Goal: Navigation & Orientation: Understand site structure

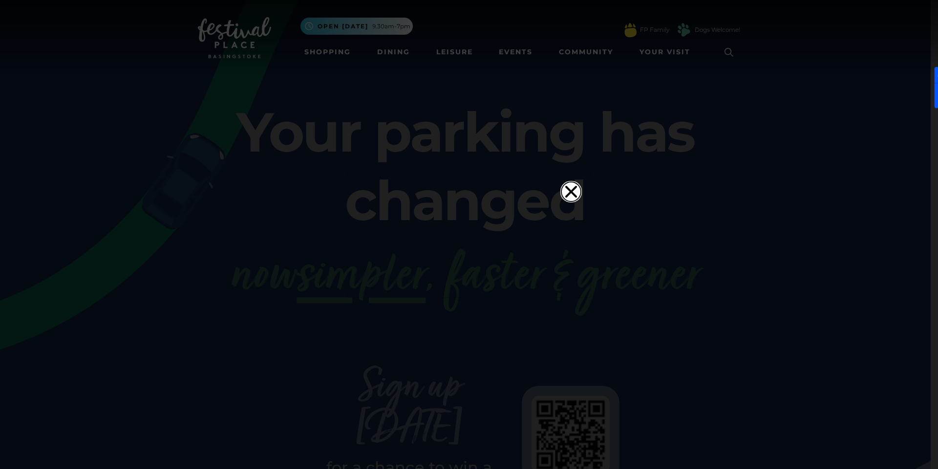
click at [569, 182] on icon "Close" at bounding box center [571, 192] width 20 height 20
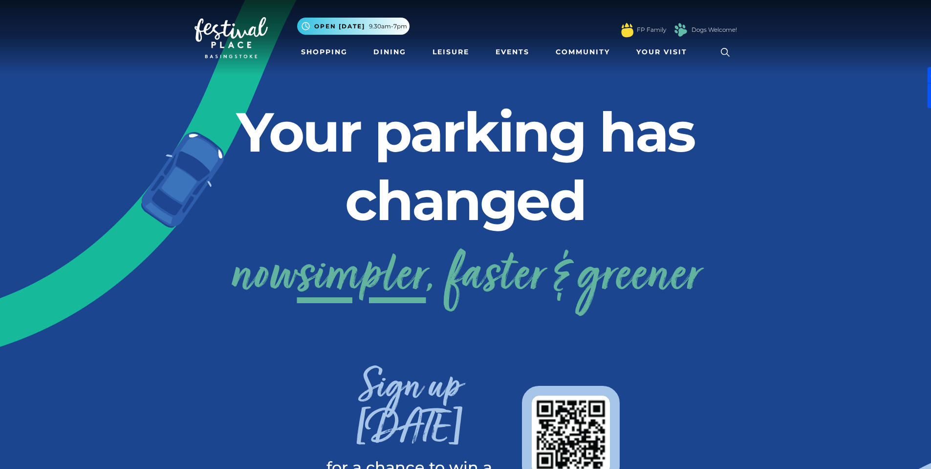
click at [244, 54] on img at bounding box center [230, 37] width 73 height 41
click at [522, 53] on link "Events" at bounding box center [512, 52] width 42 height 18
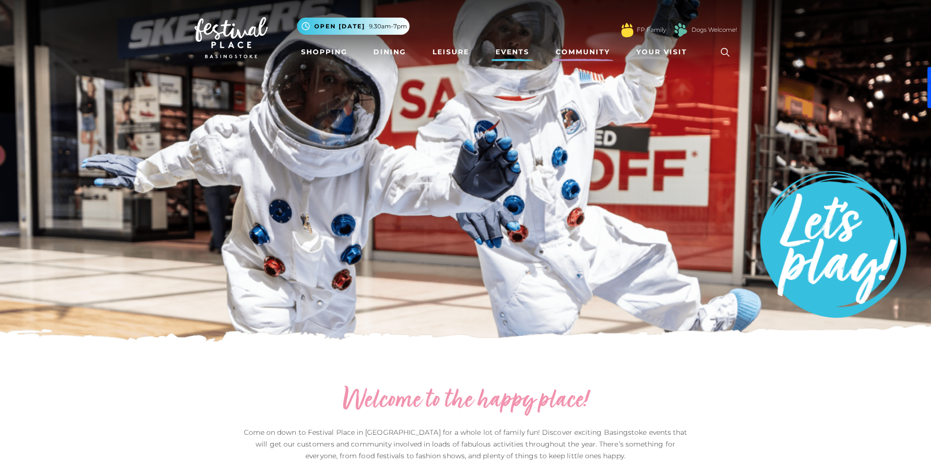
click at [594, 46] on link "Community" at bounding box center [583, 52] width 62 height 18
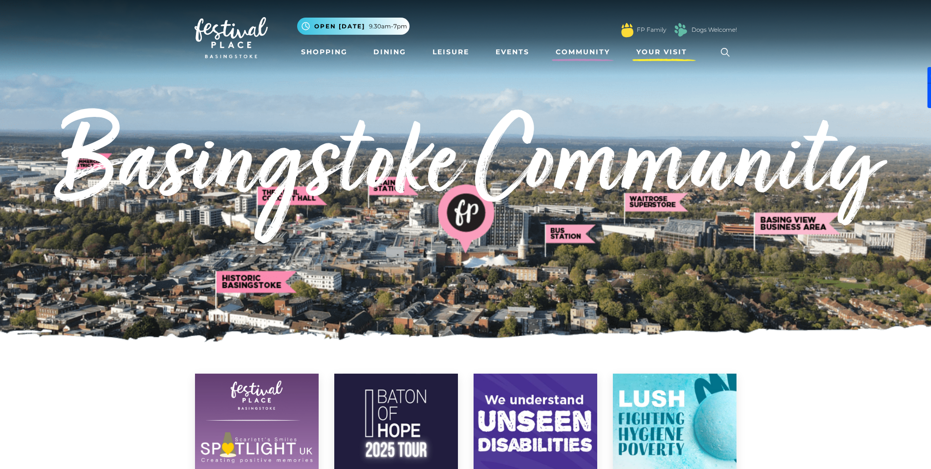
click at [657, 53] on span "Your Visit" at bounding box center [661, 52] width 51 height 10
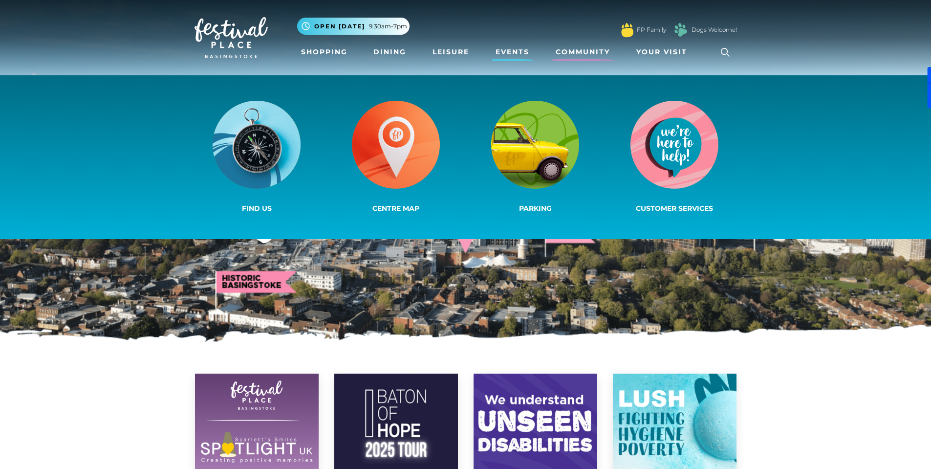
click at [526, 52] on link "Events" at bounding box center [512, 52] width 42 height 18
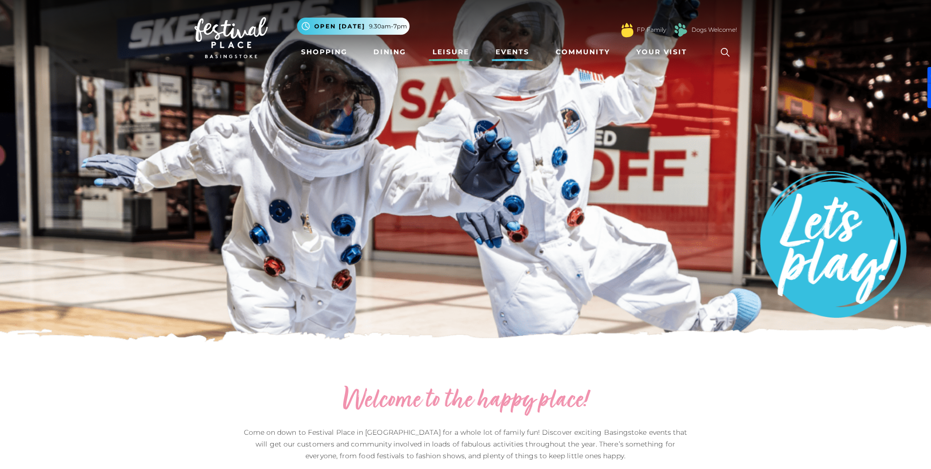
click at [433, 58] on link "Leisure" at bounding box center [450, 52] width 44 height 18
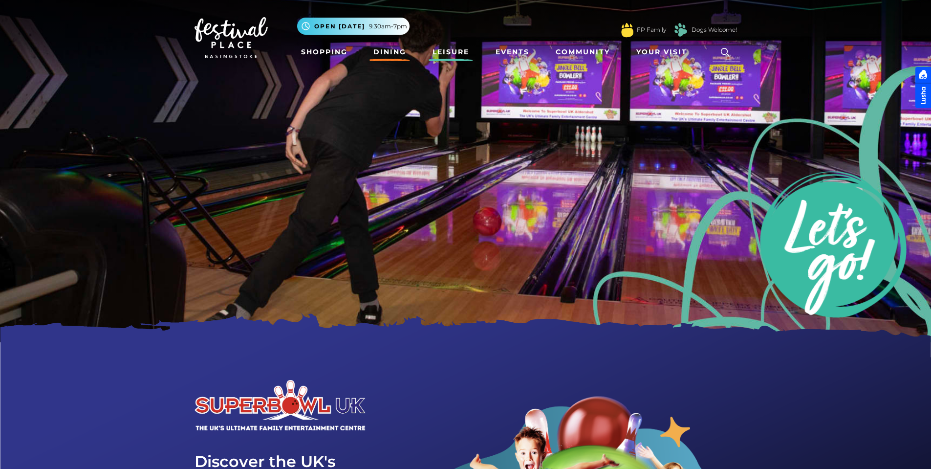
click at [384, 56] on link "Dining" at bounding box center [389, 52] width 41 height 18
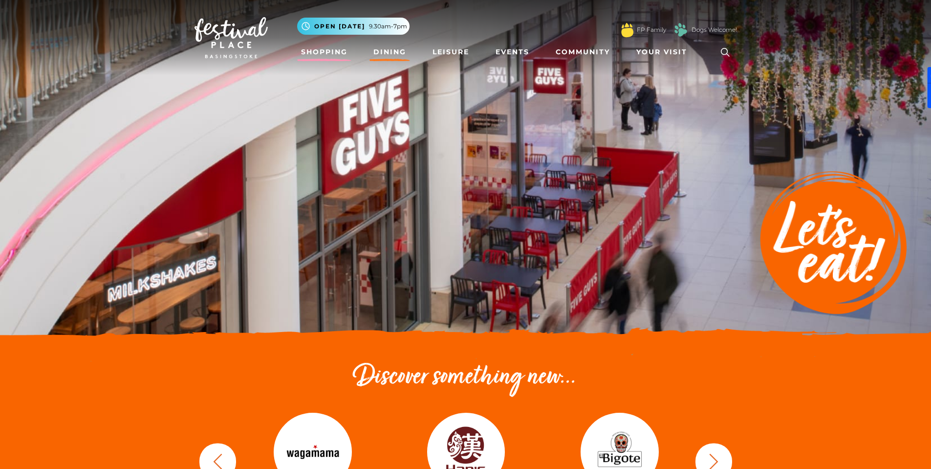
click at [332, 53] on link "Shopping" at bounding box center [324, 52] width 54 height 18
